Goal: Task Accomplishment & Management: Use online tool/utility

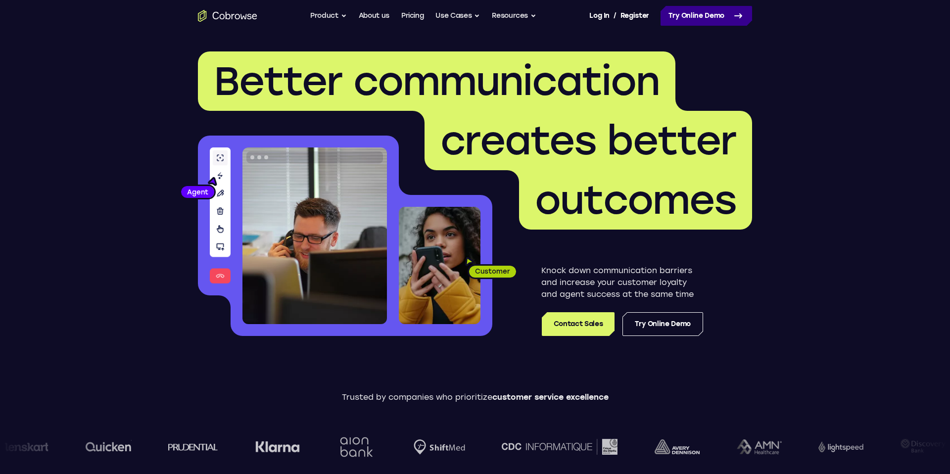
click at [698, 20] on link "Try Online Demo" at bounding box center [706, 16] width 92 height 20
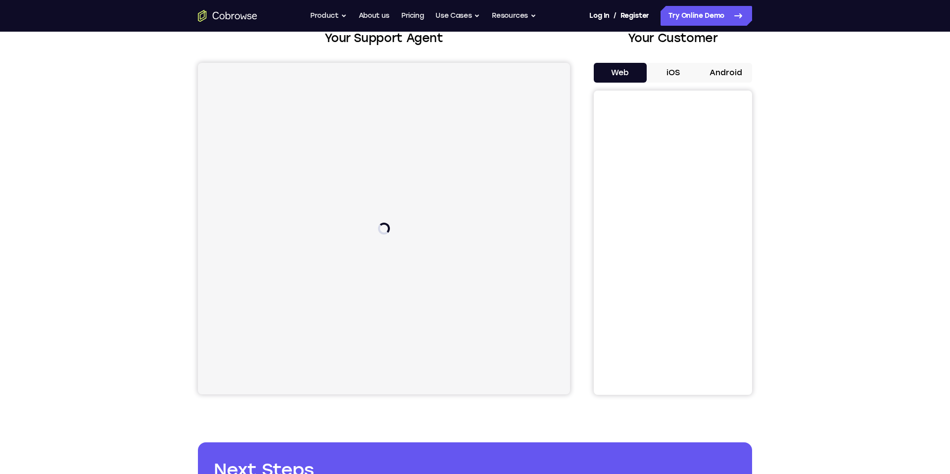
scroll to position [69, 0]
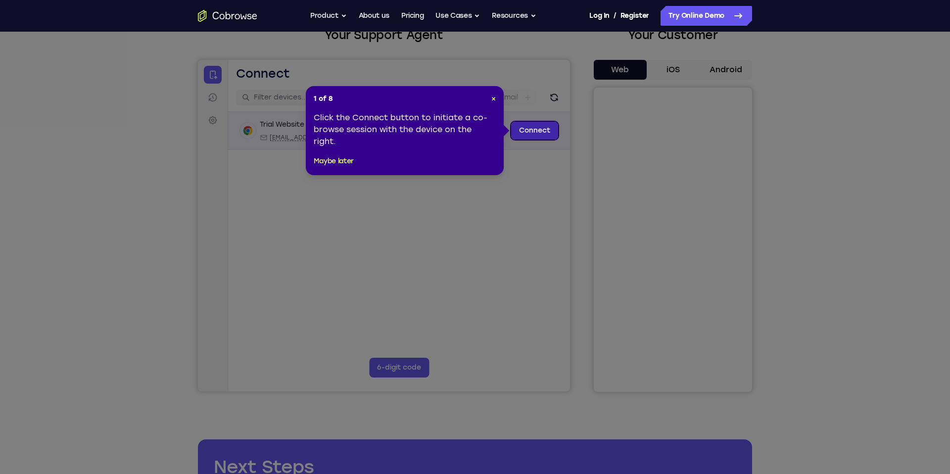
click at [543, 128] on link "Connect" at bounding box center [534, 131] width 47 height 18
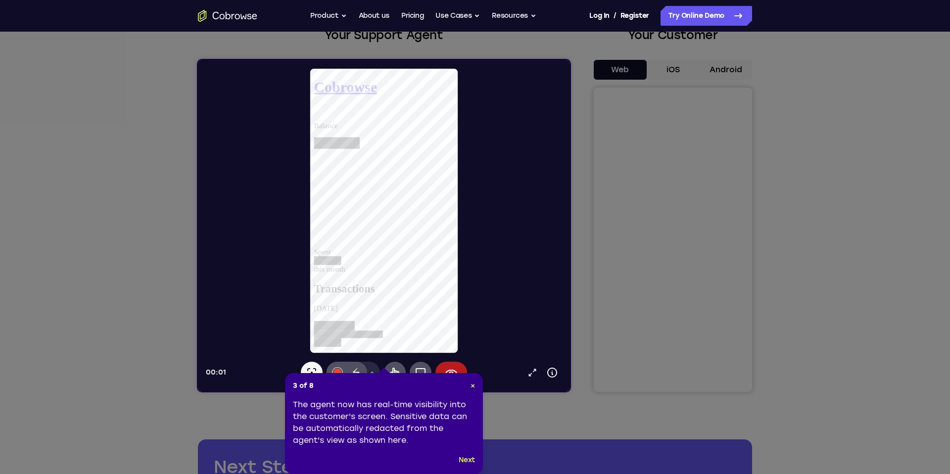
scroll to position [0, 0]
click at [470, 384] on span "×" at bounding box center [472, 385] width 4 height 8
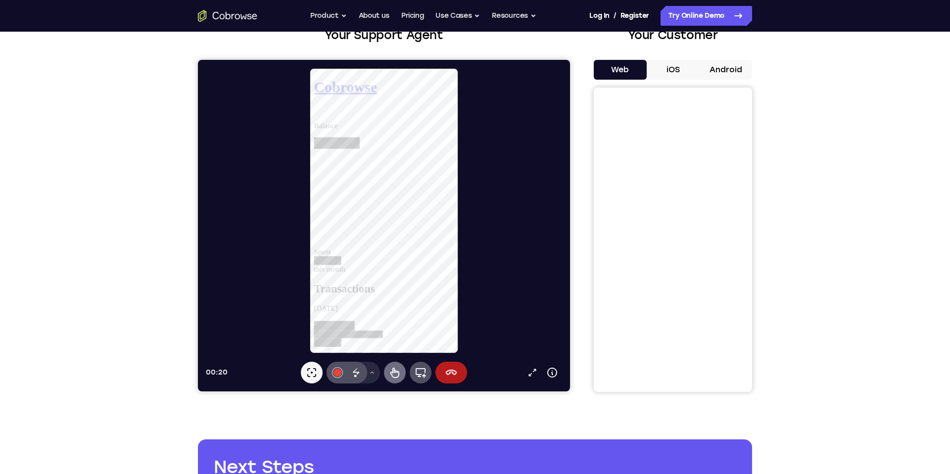
click at [395, 373] on icon at bounding box center [395, 373] width 12 height 12
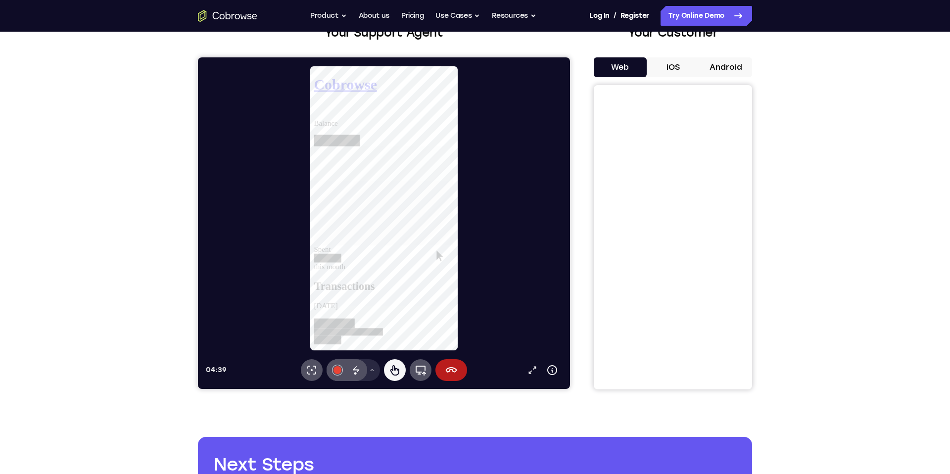
scroll to position [75, 0]
